Goal: Task Accomplishment & Management: Complete application form

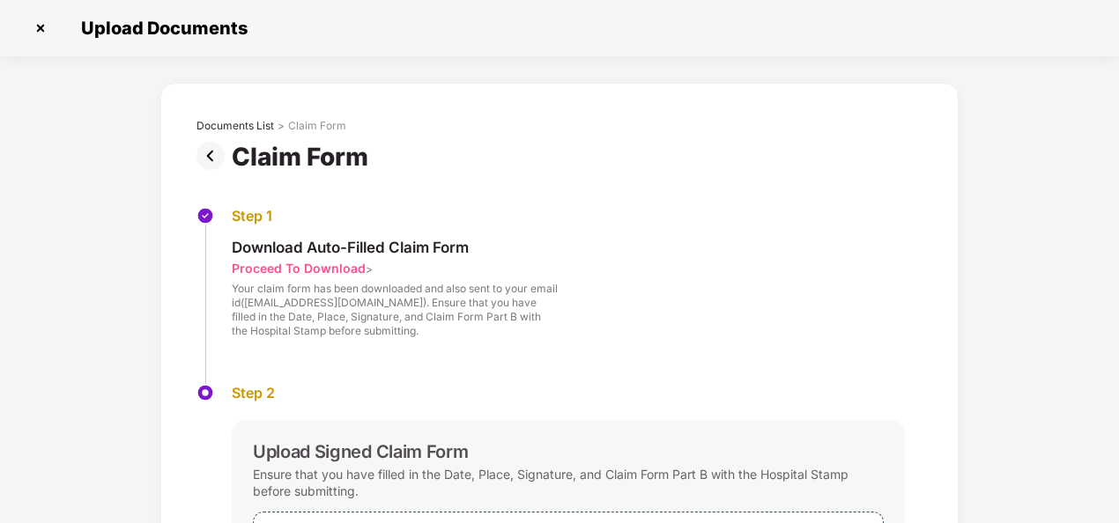
click at [44, 28] on img at bounding box center [40, 28] width 28 height 28
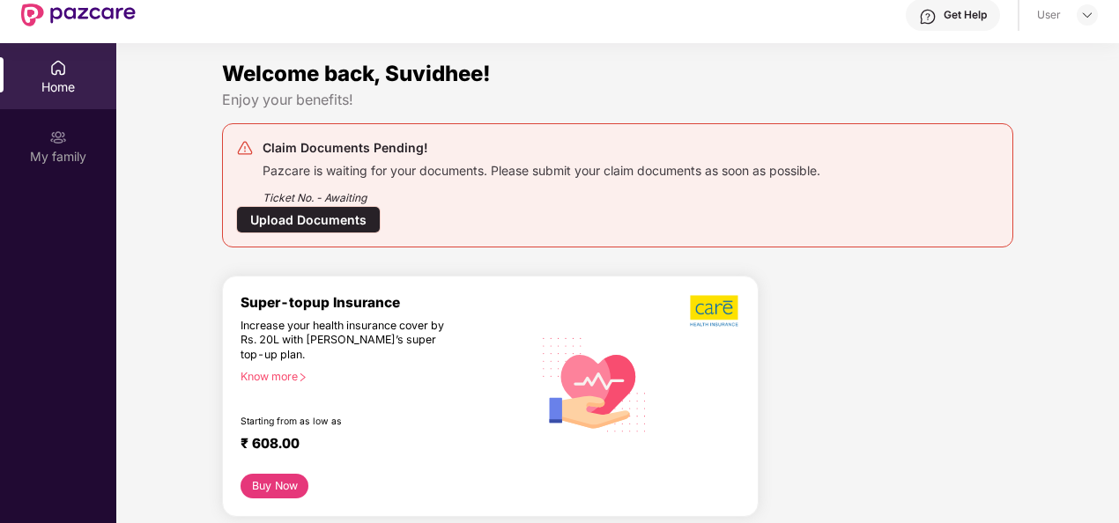
scroll to position [99, 0]
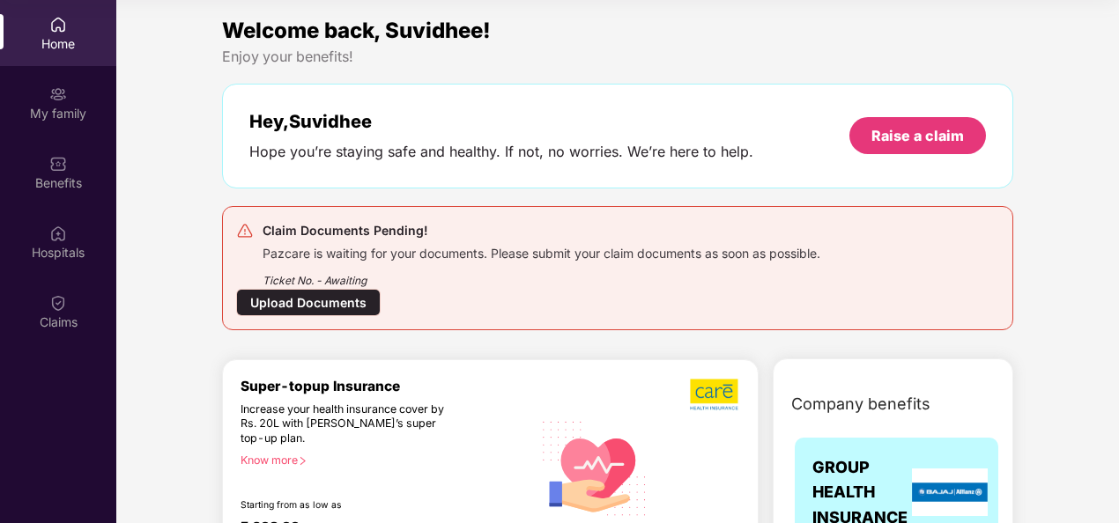
click at [811, 291] on div "Claim Documents Pending! Pazcare is waiting for your documents. Please submit y…" at bounding box center [617, 268] width 763 height 96
click at [354, 300] on div "Upload Documents" at bounding box center [308, 302] width 145 height 27
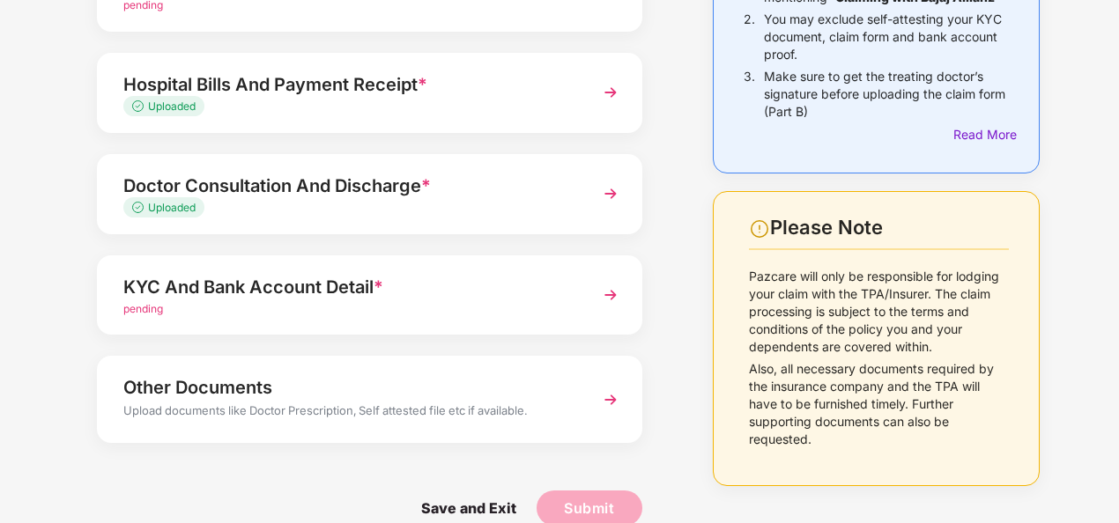
scroll to position [264, 0]
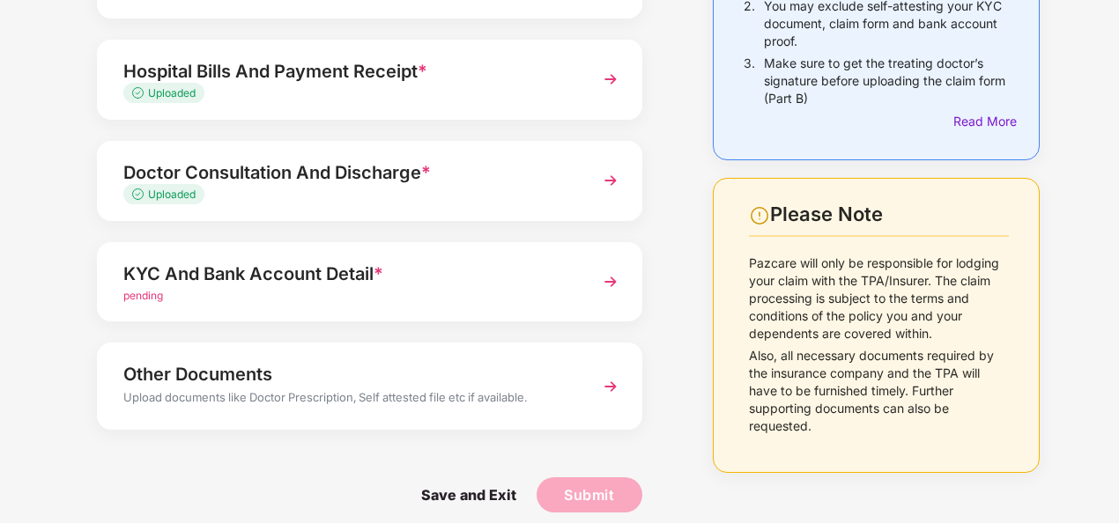
click at [444, 282] on div "KYC And Bank Account Detail *" at bounding box center [348, 274] width 451 height 28
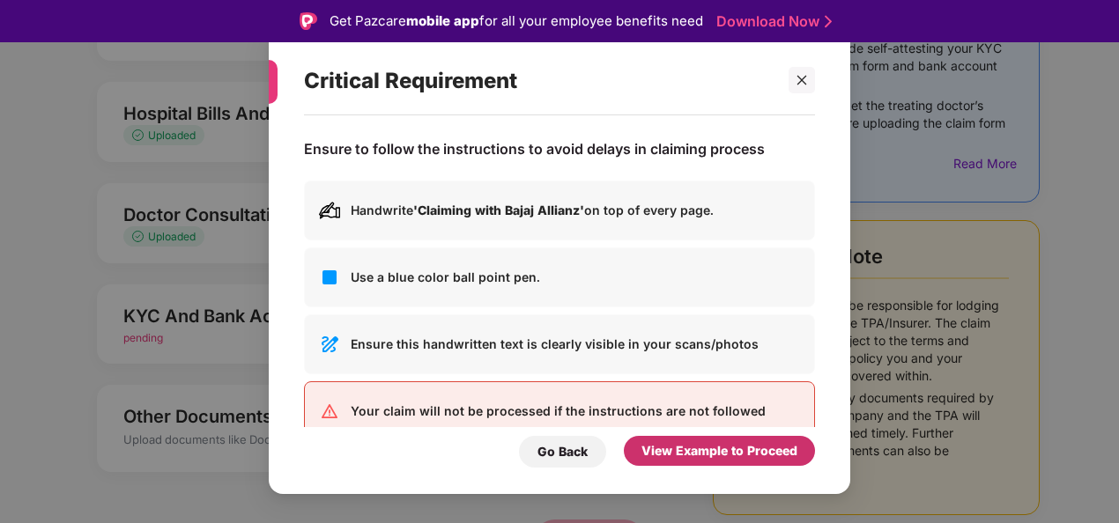
click at [664, 448] on div "View Example to Proceed" at bounding box center [720, 450] width 156 height 19
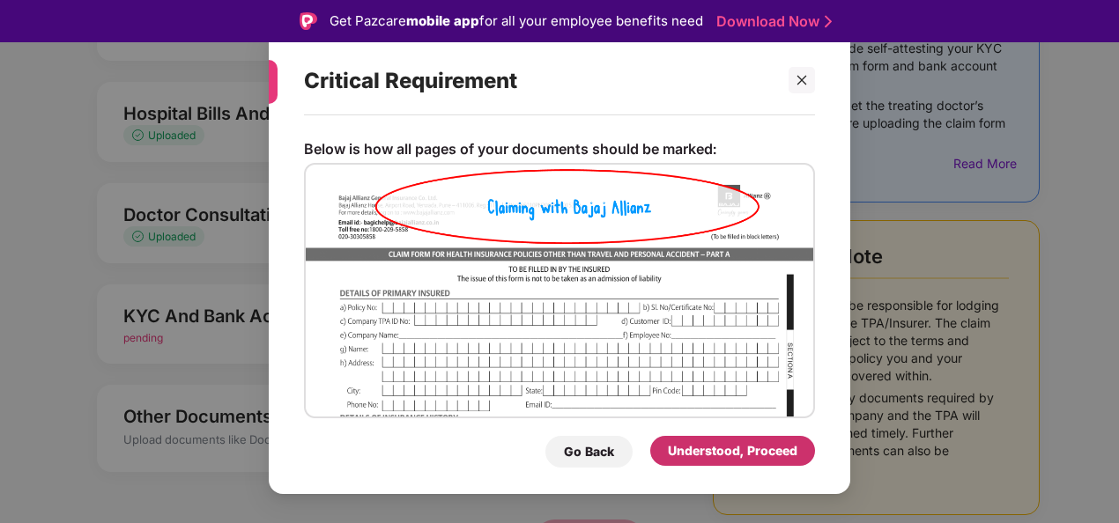
click at [664, 448] on div "Understood, Proceed" at bounding box center [732, 451] width 165 height 30
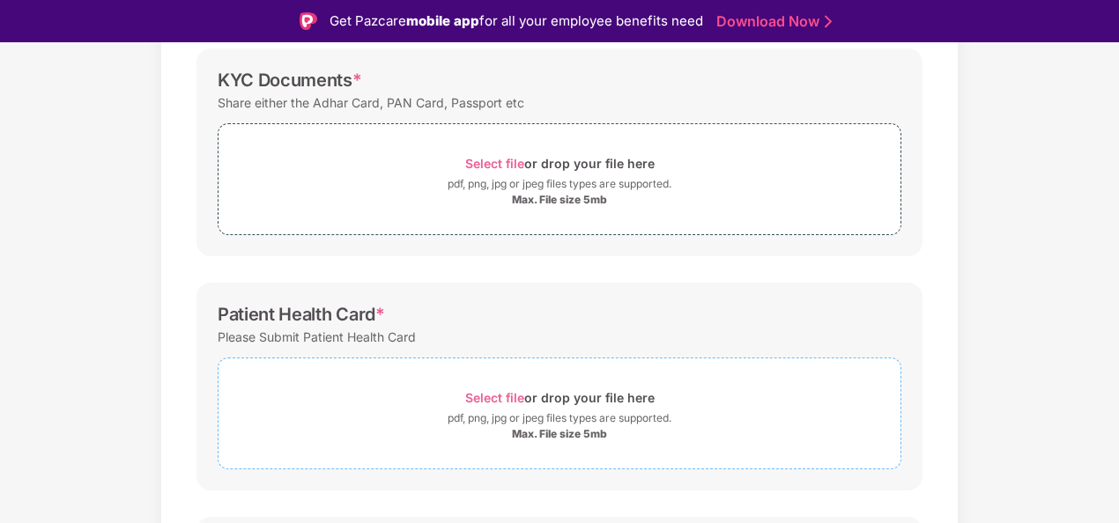
click at [488, 390] on span "Select file" at bounding box center [494, 397] width 59 height 15
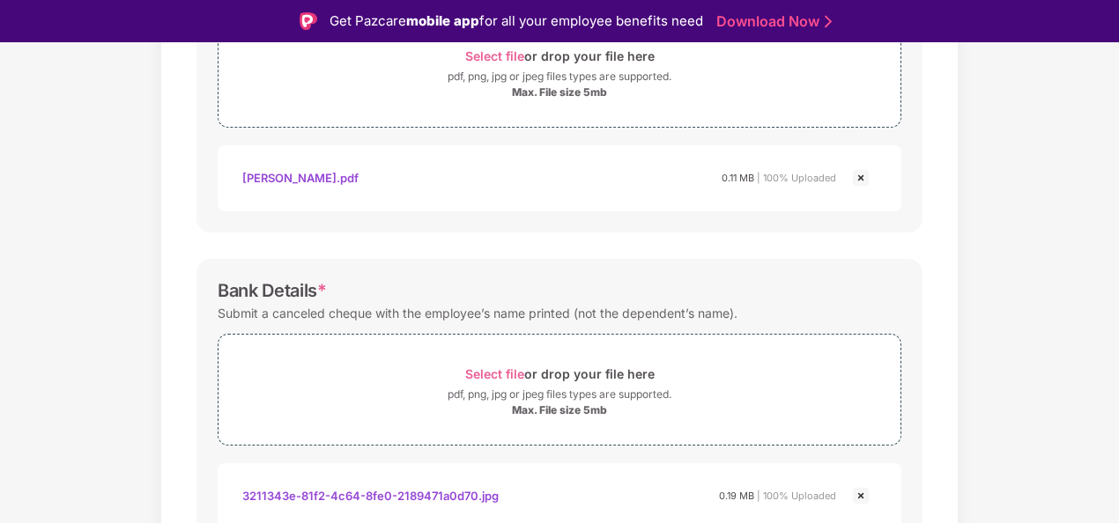
scroll to position [694, 0]
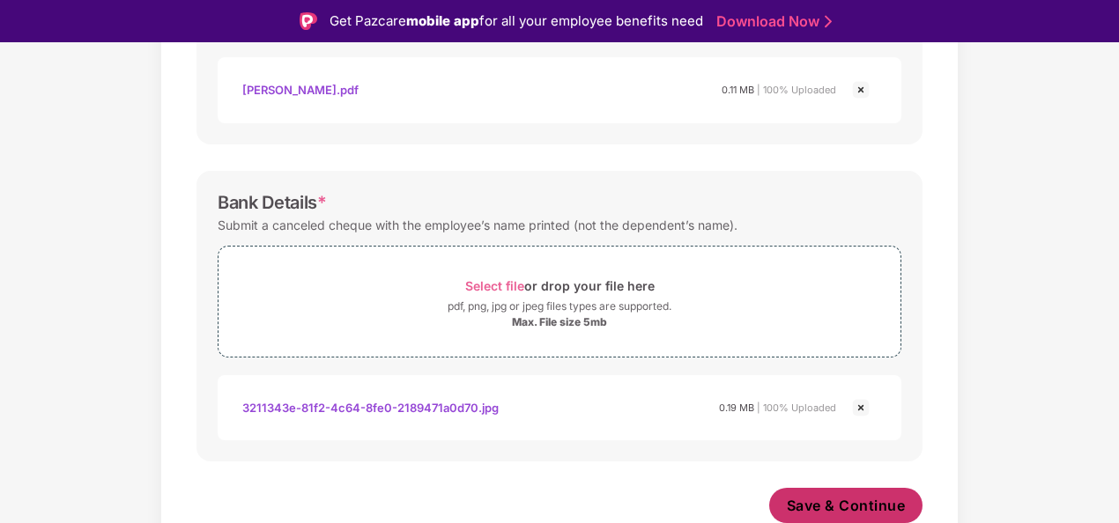
click at [793, 505] on span "Save & Continue" at bounding box center [846, 505] width 119 height 19
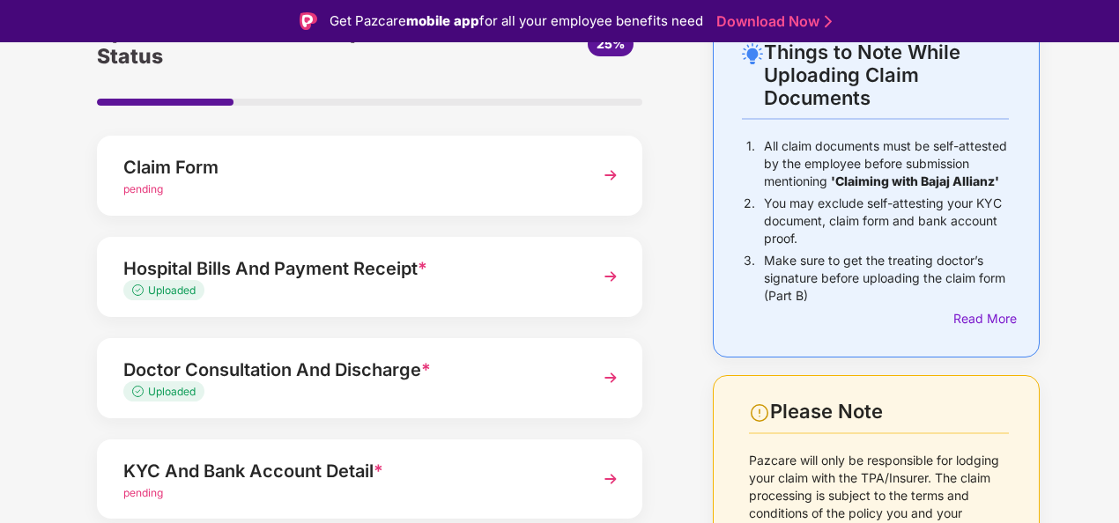
scroll to position [104, 0]
